Goal: Task Accomplishment & Management: Manage account settings

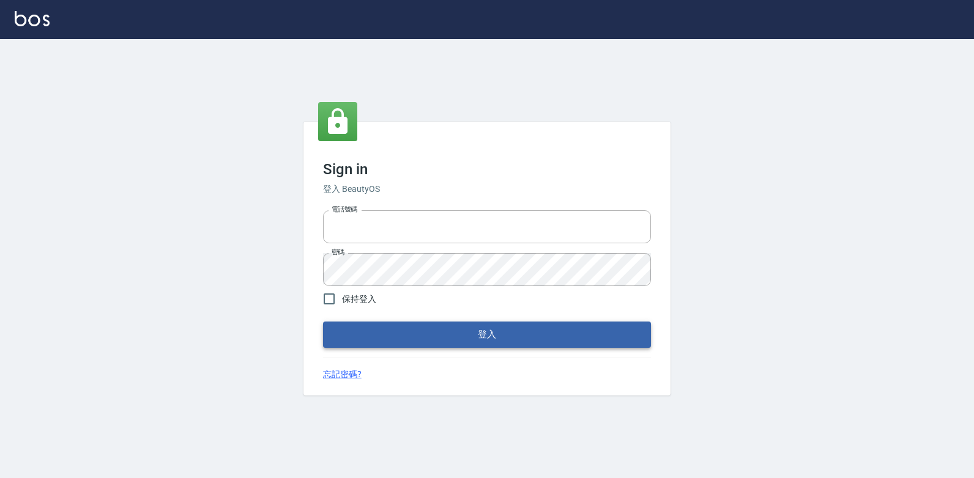
type input "047265856"
click at [461, 337] on button "登入" at bounding box center [487, 335] width 328 height 26
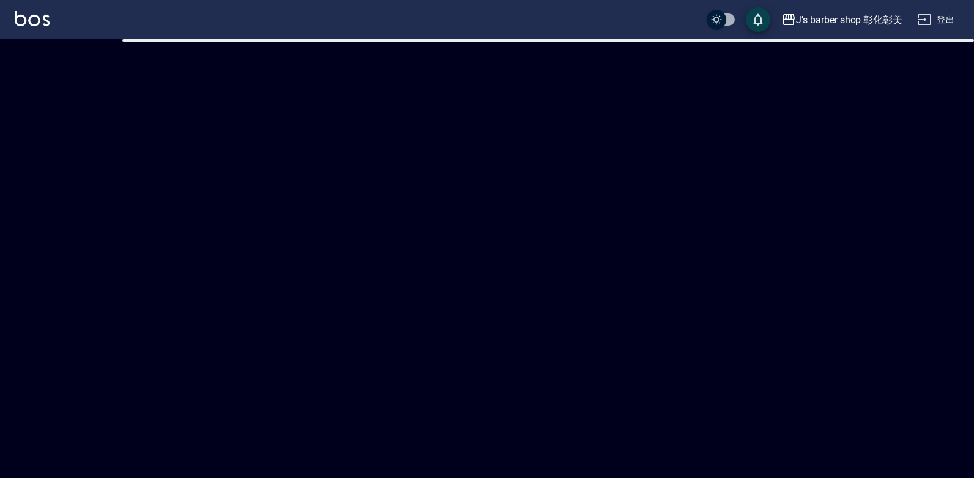
checkbox input "true"
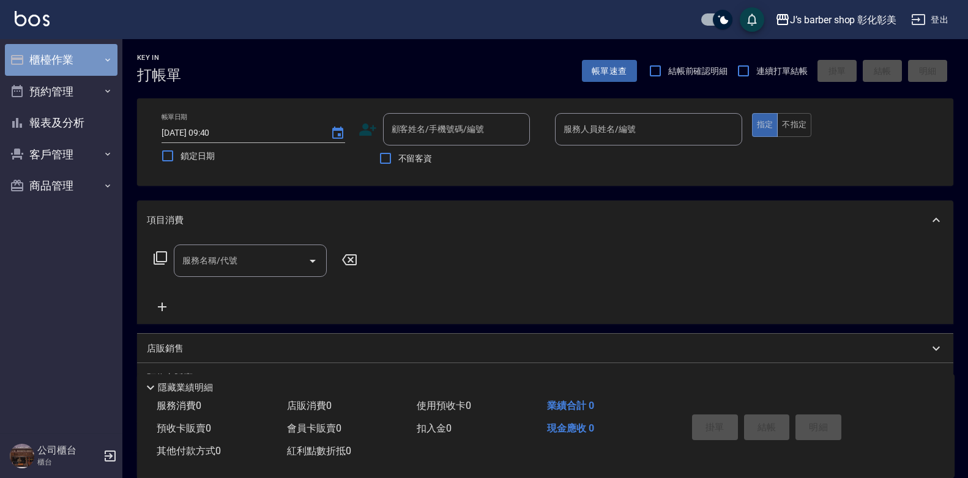
click at [75, 55] on button "櫃檯作業" at bounding box center [61, 60] width 113 height 32
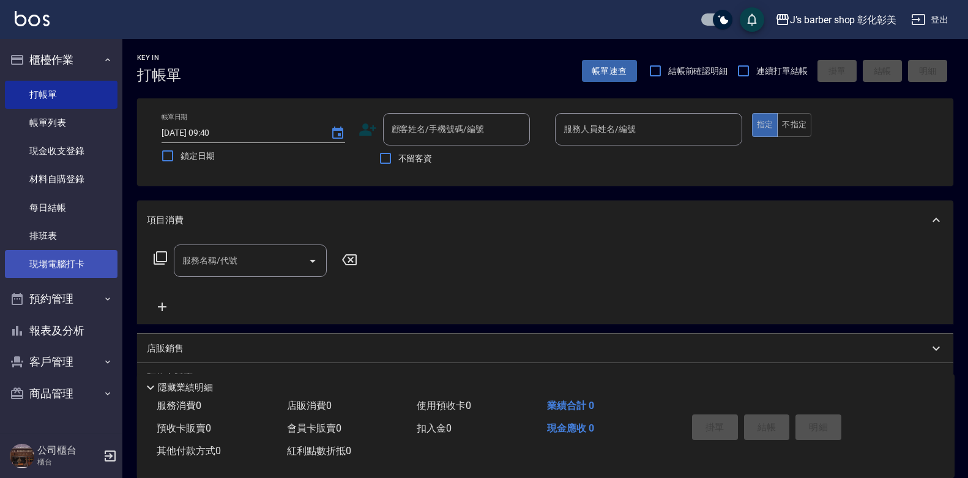
click at [67, 264] on link "現場電腦打卡" at bounding box center [61, 264] width 113 height 28
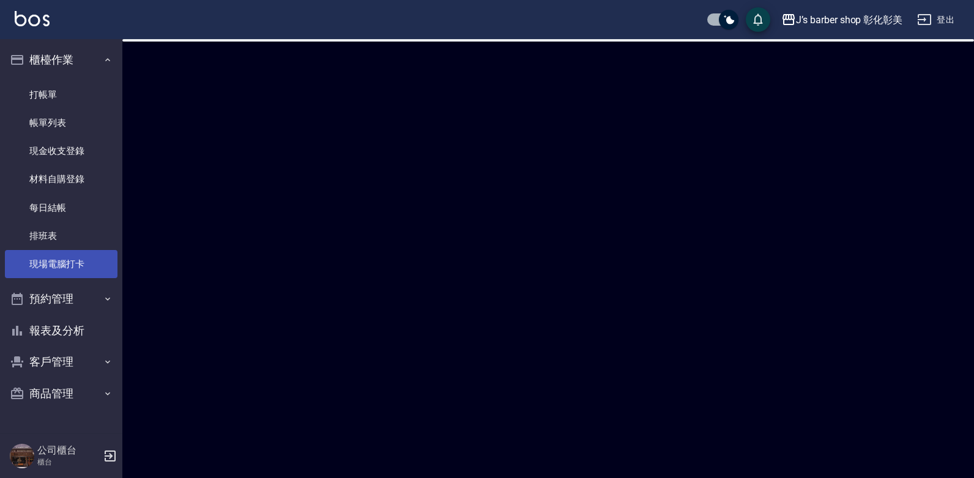
click at [67, 263] on link "現場電腦打卡" at bounding box center [61, 264] width 113 height 28
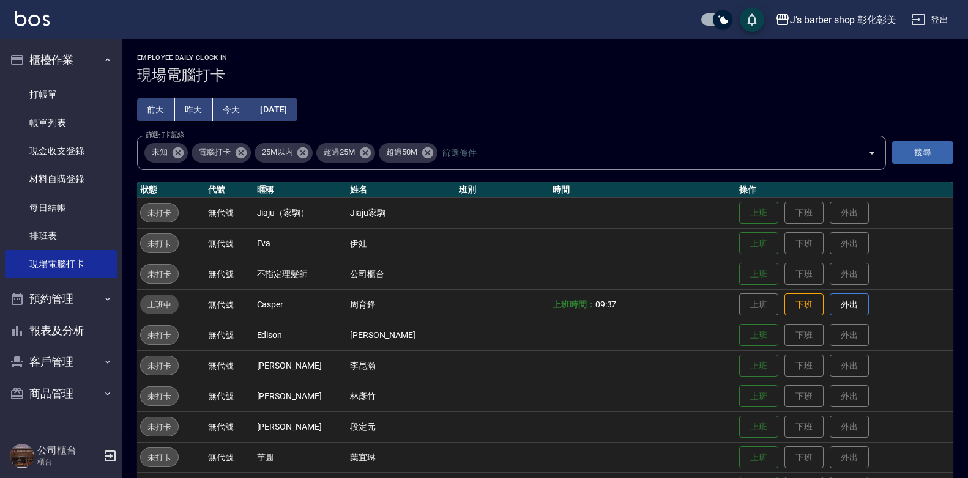
click at [232, 113] on button "今天" at bounding box center [232, 110] width 38 height 23
click at [37, 298] on button "預約管理" at bounding box center [61, 299] width 113 height 32
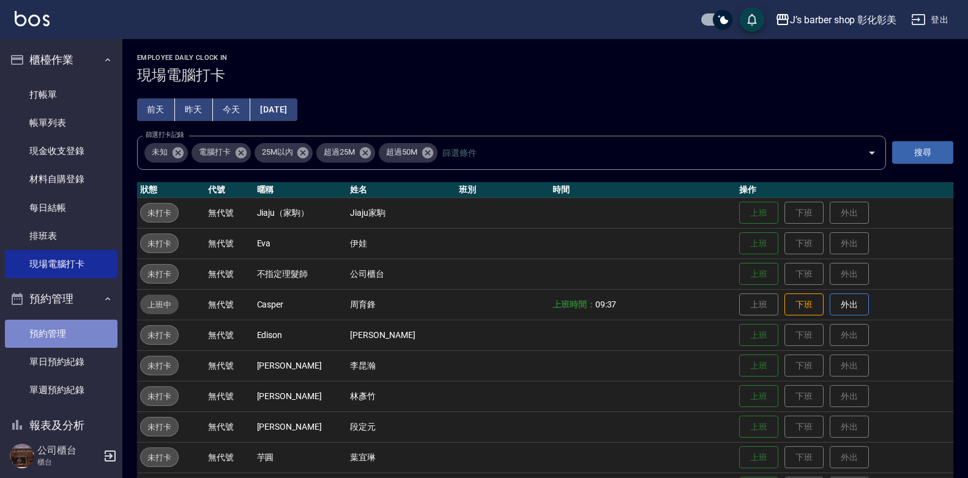
click at [62, 333] on link "預約管理" at bounding box center [61, 334] width 113 height 28
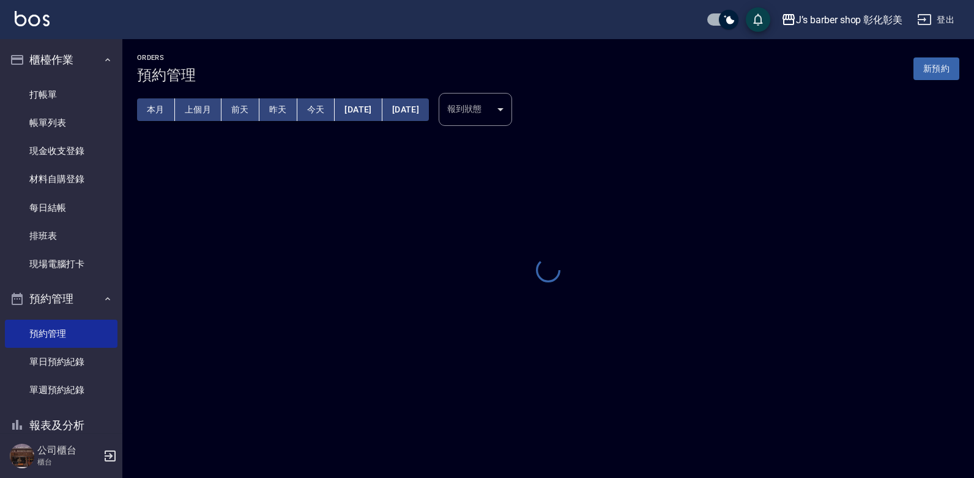
click at [325, 109] on button "今天" at bounding box center [316, 110] width 38 height 23
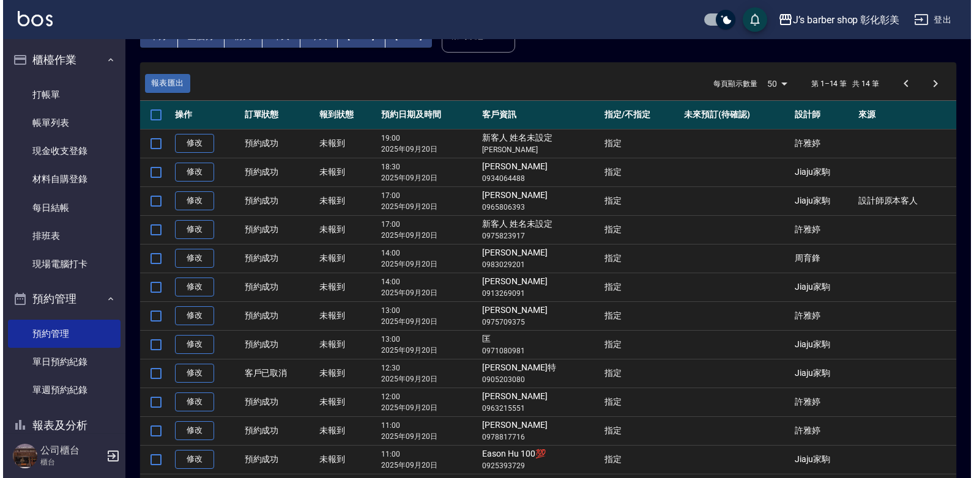
scroll to position [53, 0]
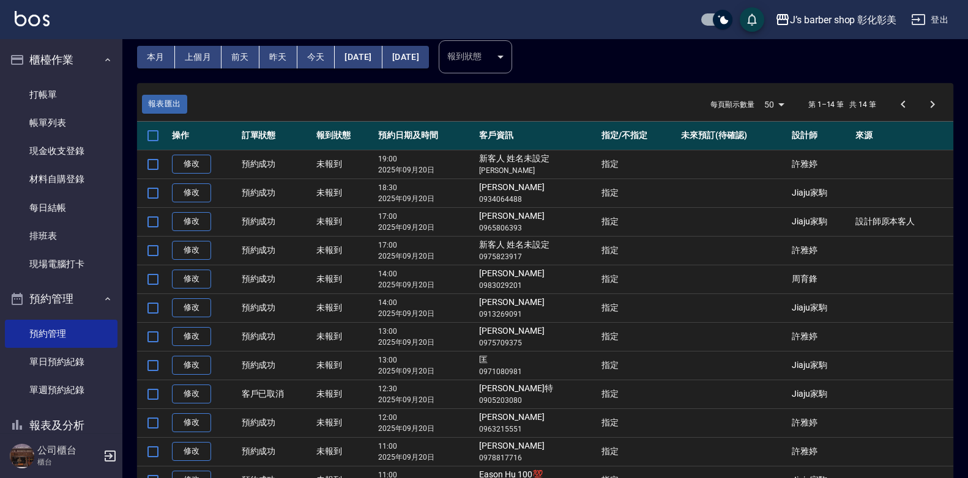
click at [358, 51] on button "[DATE]" at bounding box center [358, 57] width 47 height 23
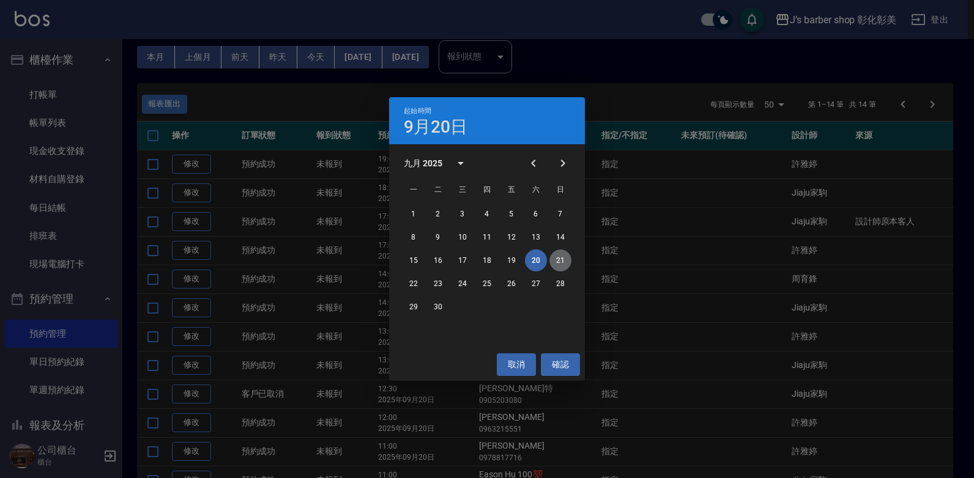
click at [561, 259] on button "21" at bounding box center [560, 261] width 22 height 22
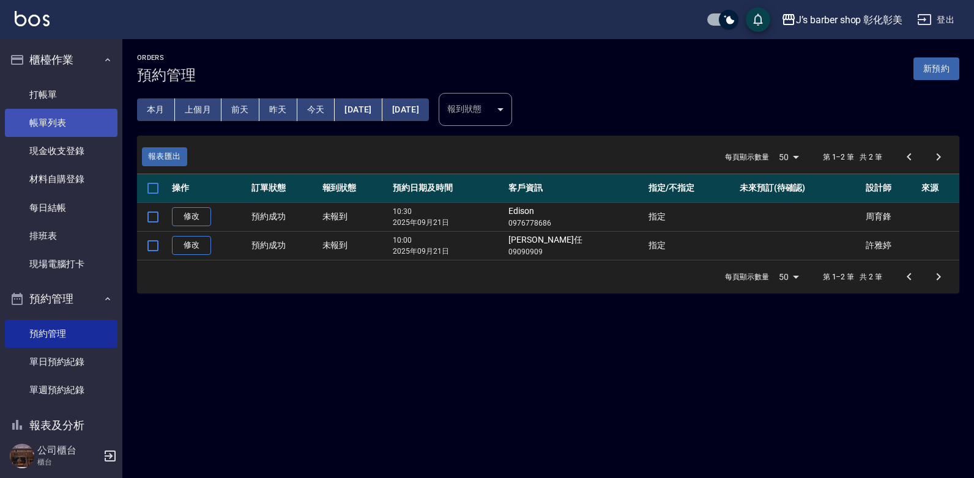
click at [83, 121] on link "帳單列表" at bounding box center [61, 123] width 113 height 28
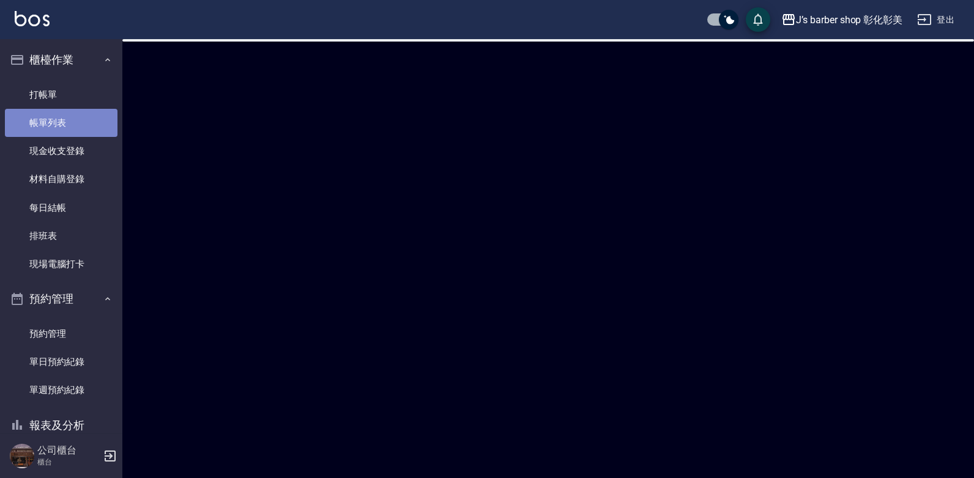
click at [83, 121] on link "帳單列表" at bounding box center [61, 123] width 113 height 28
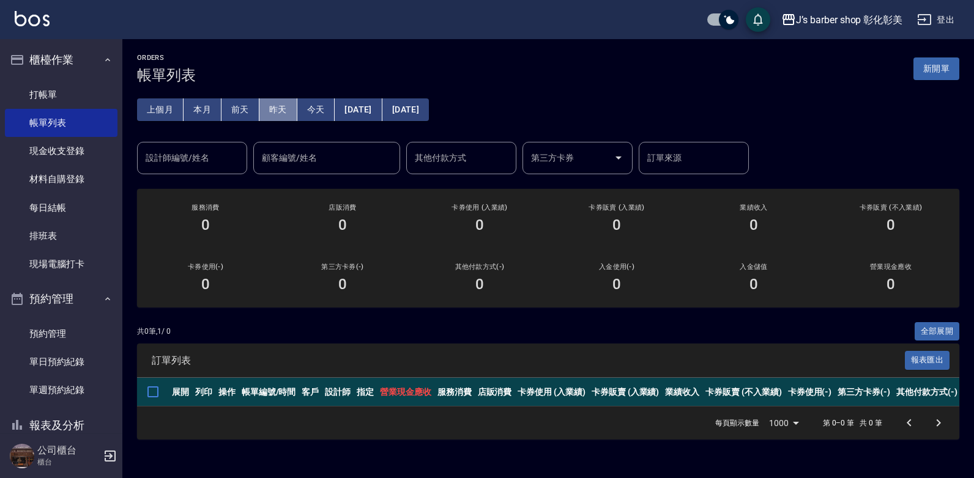
click at [271, 109] on button "昨天" at bounding box center [278, 110] width 38 height 23
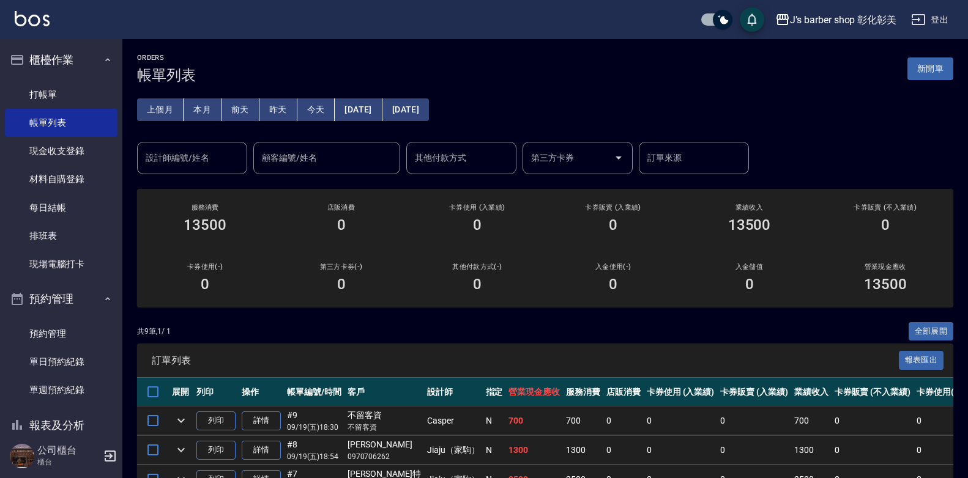
click at [247, 115] on button "前天" at bounding box center [240, 110] width 38 height 23
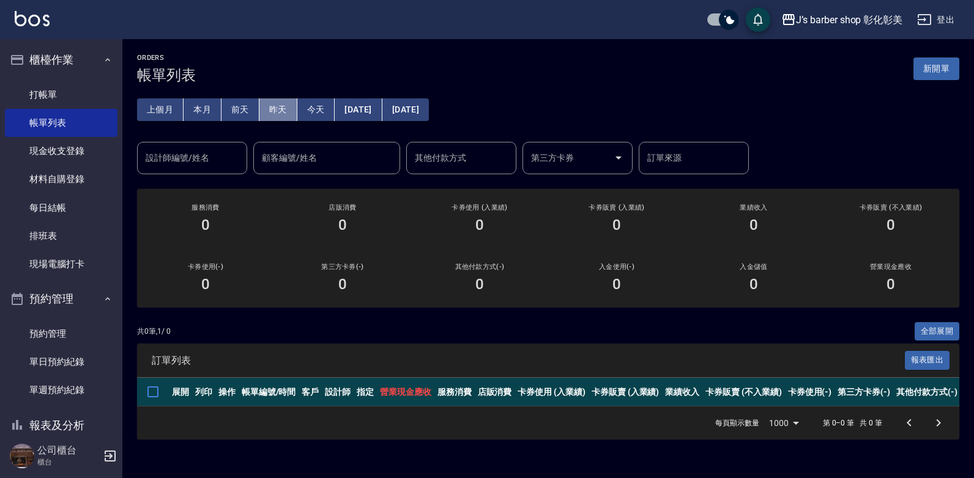
click at [281, 107] on button "昨天" at bounding box center [278, 110] width 38 height 23
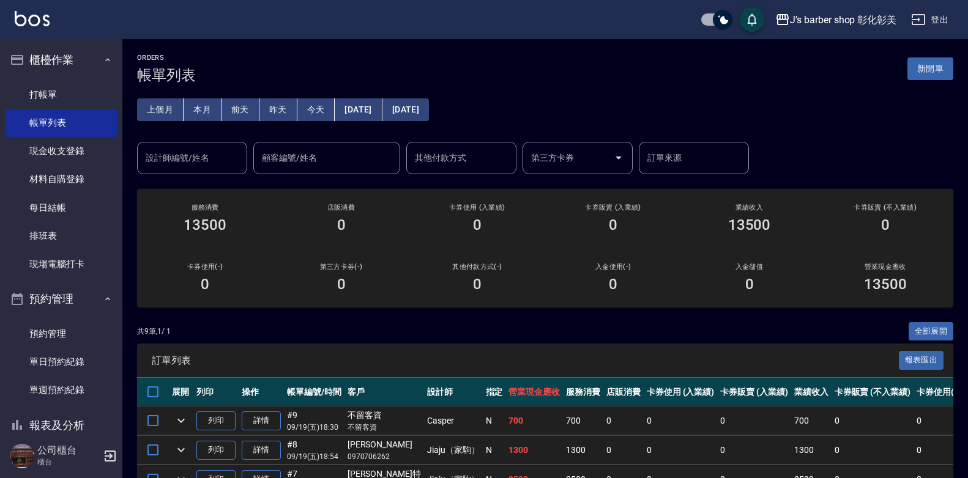
click at [321, 108] on button "今天" at bounding box center [316, 110] width 38 height 23
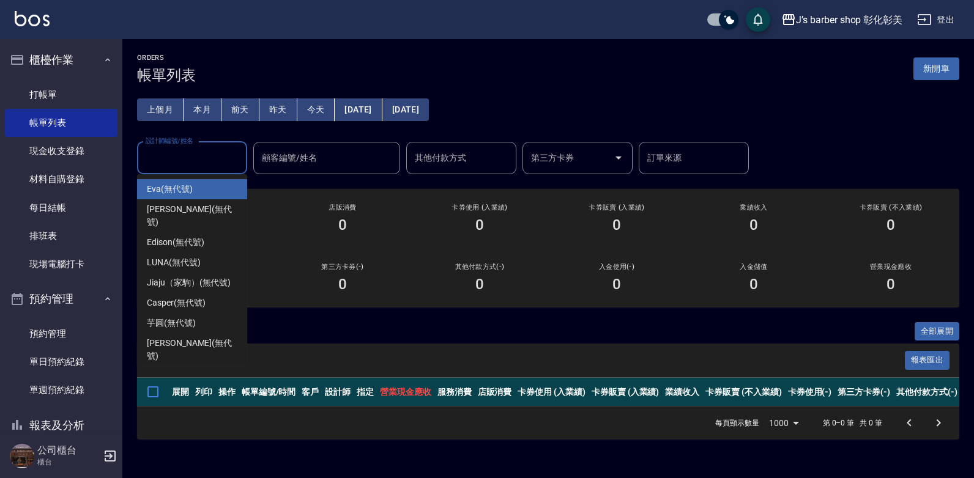
click at [193, 148] on div "設計師編號/姓名 設計師編號/姓名" at bounding box center [192, 158] width 110 height 32
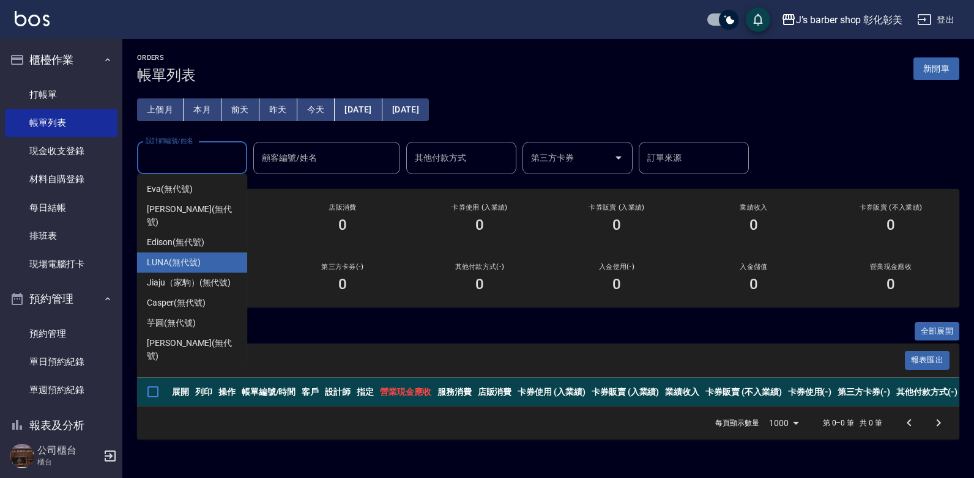
click at [187, 256] on span "LUNA (無代號)" at bounding box center [174, 262] width 54 height 13
type input "LUNA(無代號)"
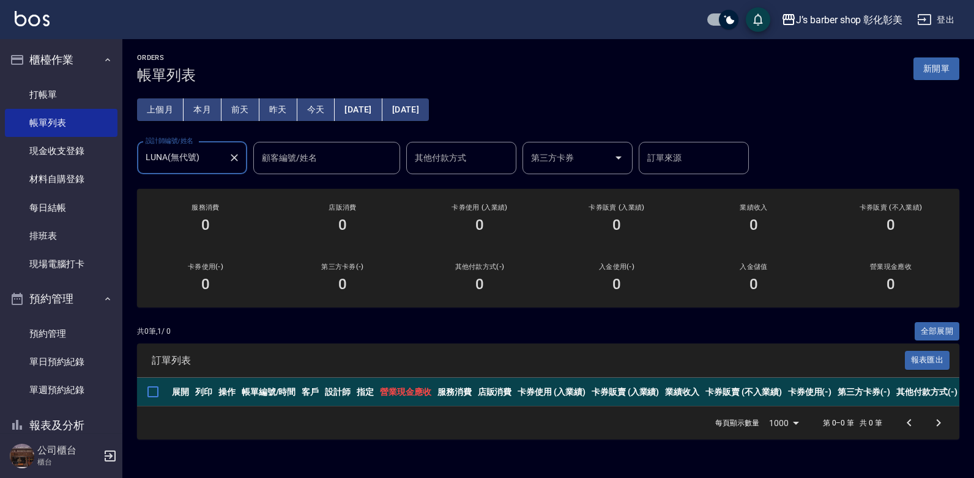
click at [203, 107] on button "本月" at bounding box center [203, 110] width 38 height 23
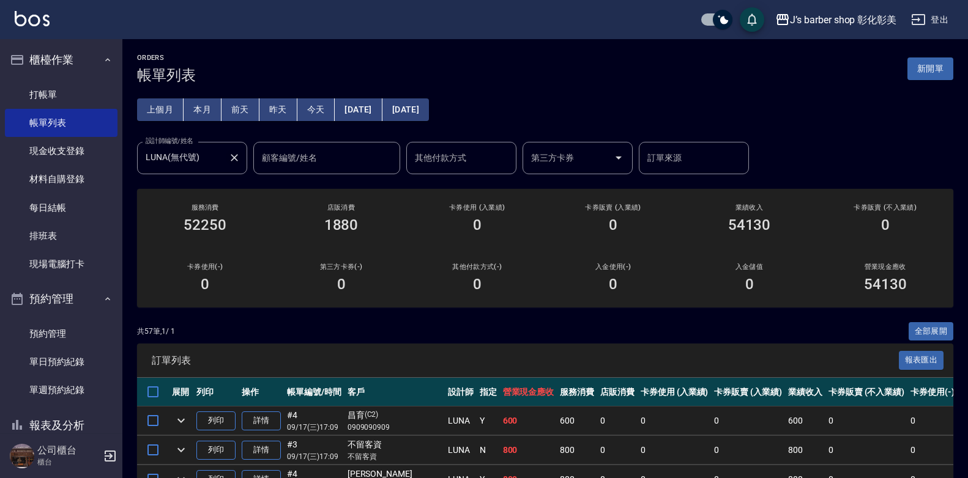
click at [229, 156] on icon "Clear" at bounding box center [234, 158] width 12 height 12
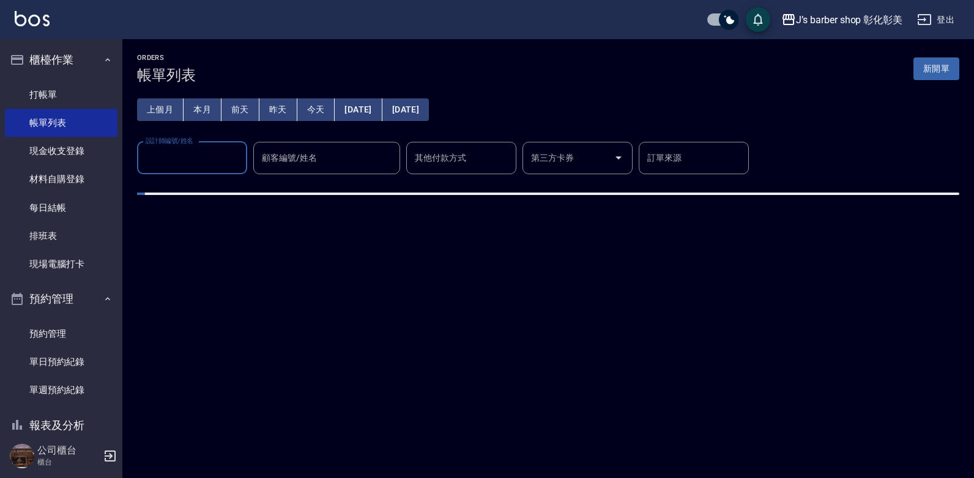
click at [191, 155] on input "設計師編號/姓名" at bounding box center [192, 157] width 99 height 21
click at [191, 153] on input "設計師編號/姓名" at bounding box center [192, 157] width 99 height 21
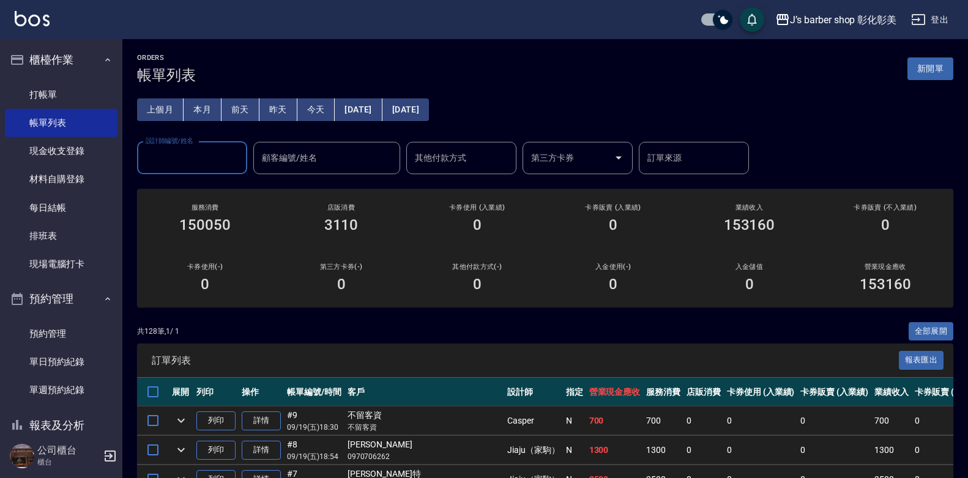
click at [193, 165] on input "設計師編號/姓名" at bounding box center [192, 157] width 99 height 21
click at [195, 164] on input "設計師編號/姓名" at bounding box center [192, 157] width 99 height 21
click at [195, 163] on input "設計師編號/姓名" at bounding box center [192, 157] width 99 height 21
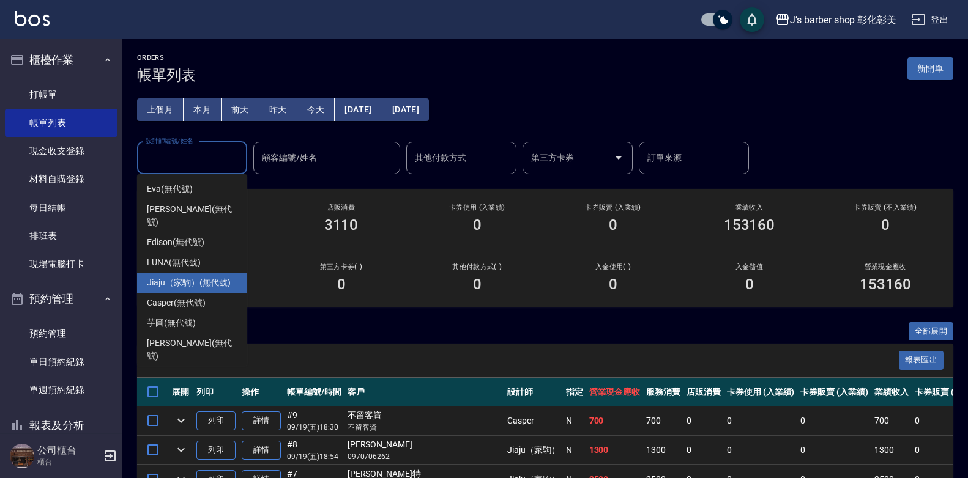
click at [182, 277] on span "Jiaju（家駒） (無代號)" at bounding box center [189, 283] width 84 height 13
type input "Jiaju（家駒）(無代號)"
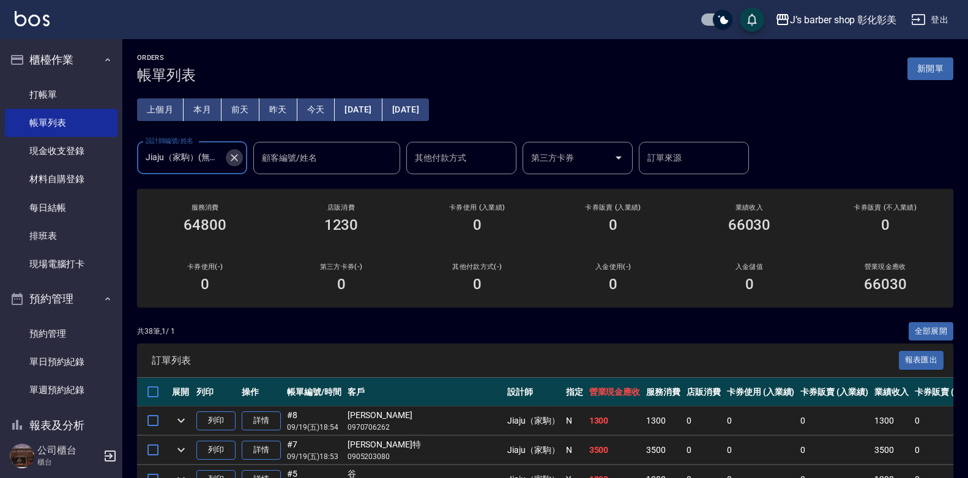
click at [236, 153] on icon "Clear" at bounding box center [234, 158] width 12 height 12
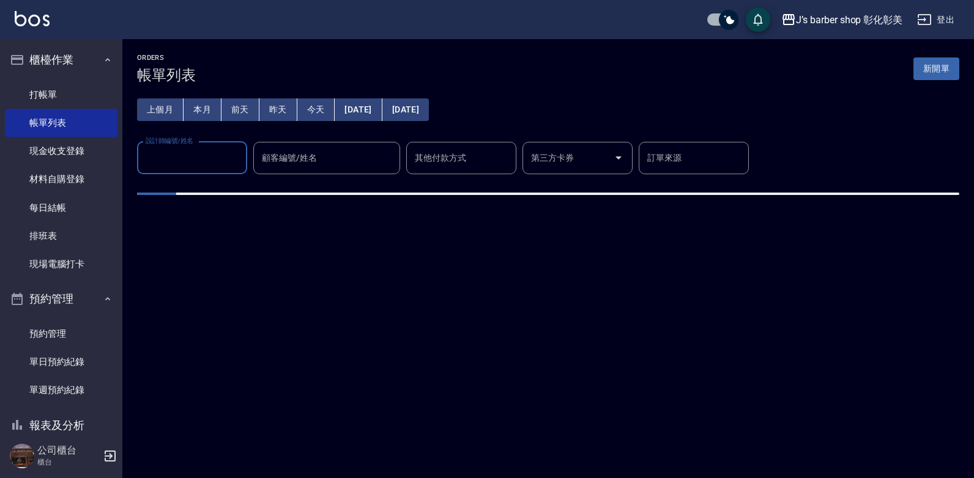
click at [220, 157] on input "設計師編號/姓名" at bounding box center [192, 157] width 99 height 21
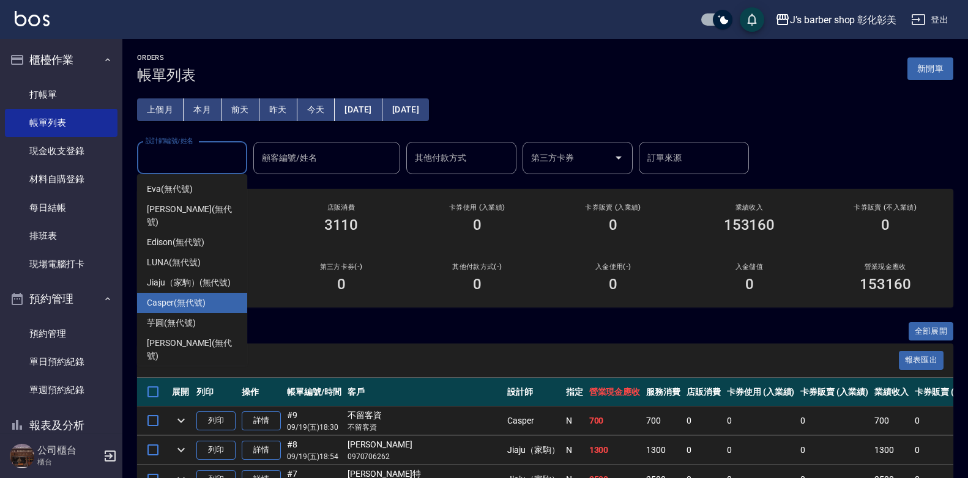
click at [196, 293] on div "Casper (無代號)" at bounding box center [192, 303] width 110 height 20
type input "Casper(無代號)"
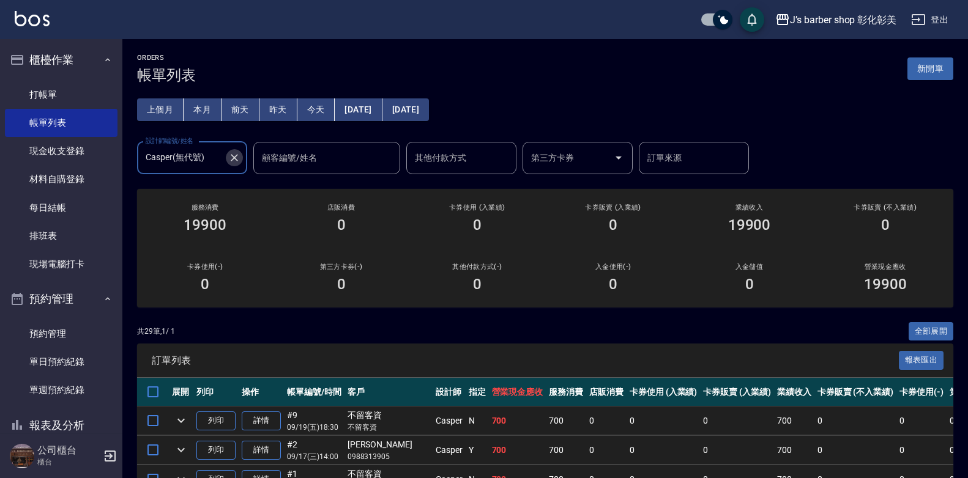
click at [231, 154] on icon "Clear" at bounding box center [234, 158] width 12 height 12
